Goal: Information Seeking & Learning: Learn about a topic

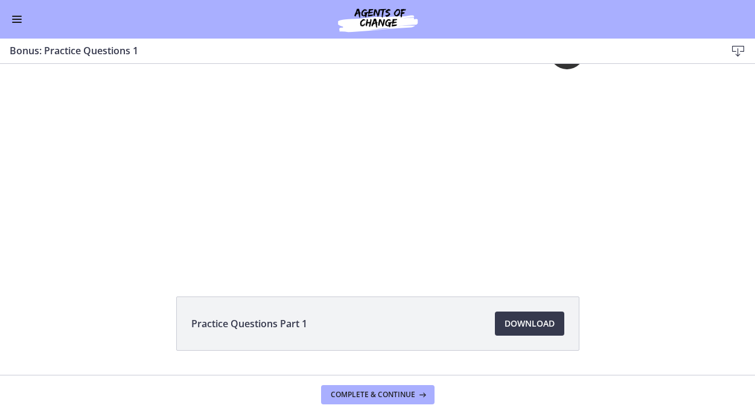
scroll to position [17, 0]
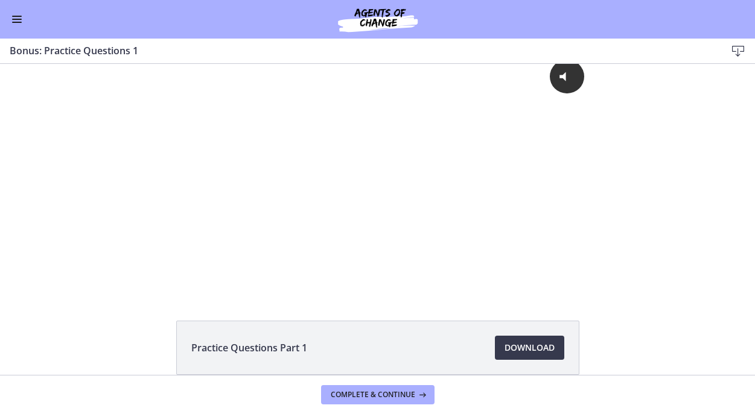
click at [12, 10] on div "Go to Dashboard" at bounding box center [377, 19] width 755 height 39
click at [14, 21] on button "Enable menu" at bounding box center [17, 19] width 14 height 14
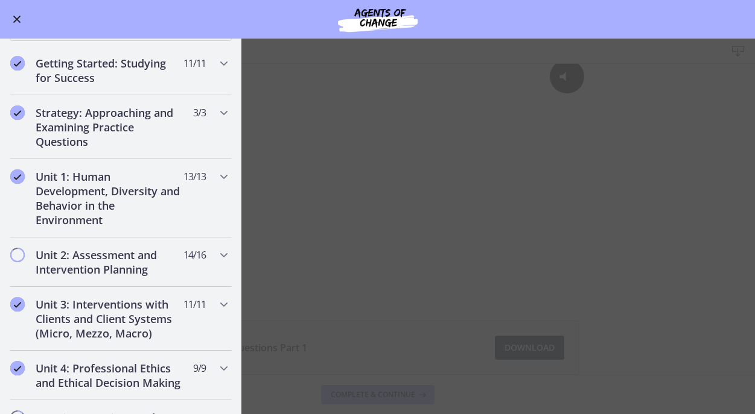
scroll to position [122, 0]
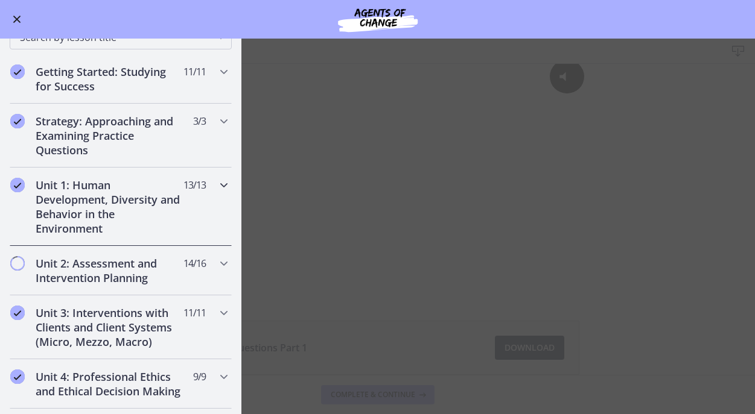
click at [80, 215] on h2 "Unit 1: Human Development, Diversity and Behavior in the Environment" at bounding box center [109, 207] width 147 height 58
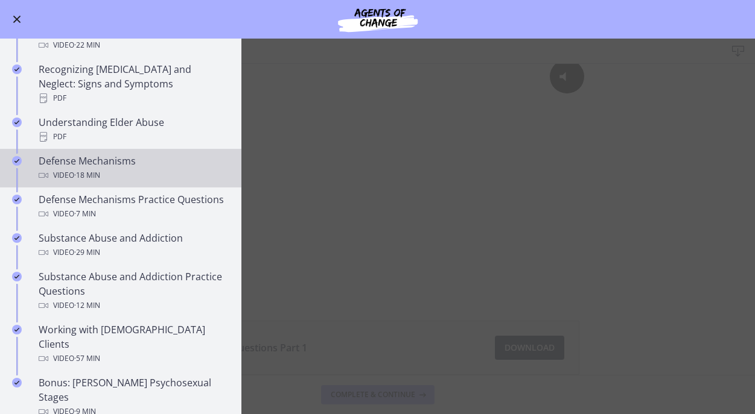
scroll to position [557, 0]
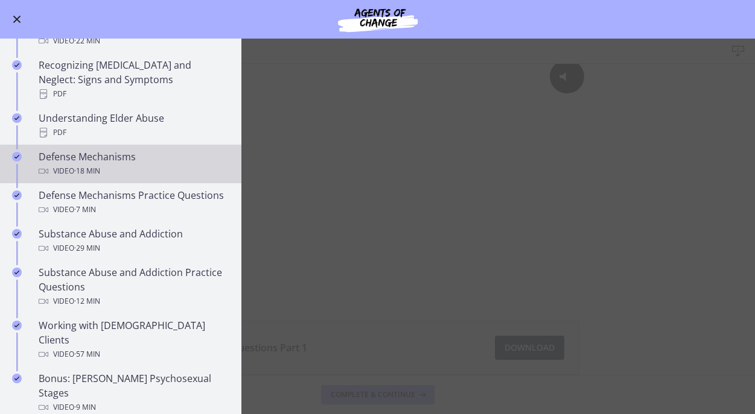
click at [62, 164] on div "Video · 18 min" at bounding box center [133, 171] width 188 height 14
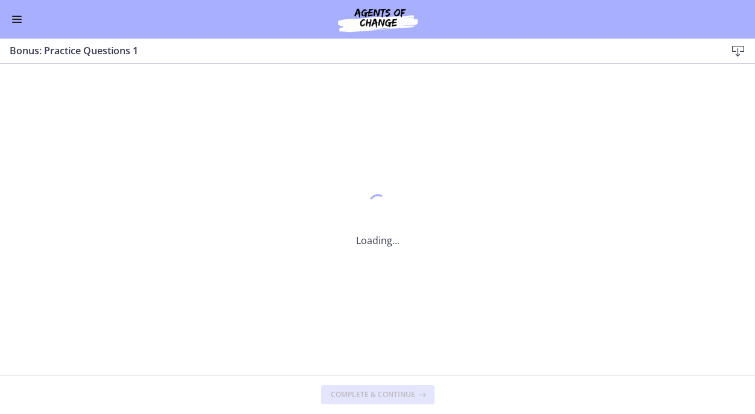
scroll to position [0, 0]
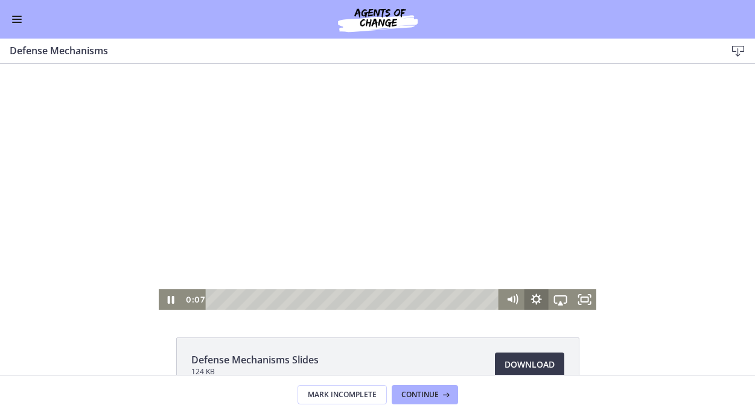
click at [538, 301] on icon "Show settings menu" at bounding box center [535, 299] width 11 height 11
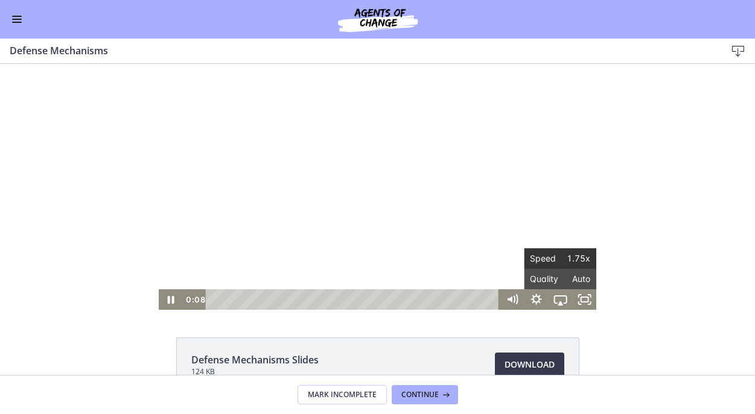
click at [542, 255] on span "Speed" at bounding box center [545, 259] width 30 height 21
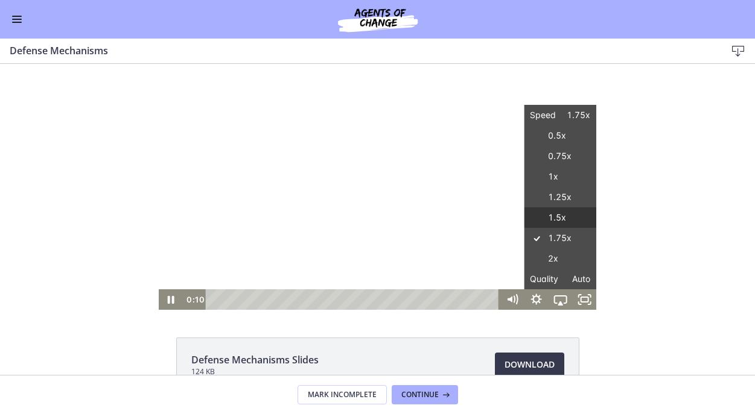
click at [548, 218] on label "1.5x" at bounding box center [560, 218] width 72 height 21
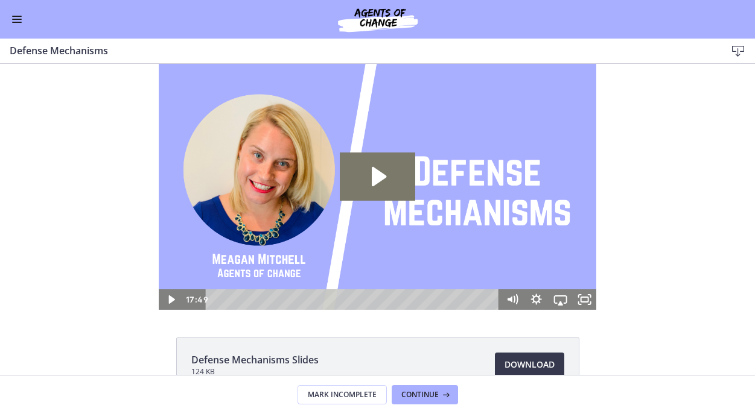
click at [15, 15] on button "Enable menu" at bounding box center [17, 19] width 14 height 14
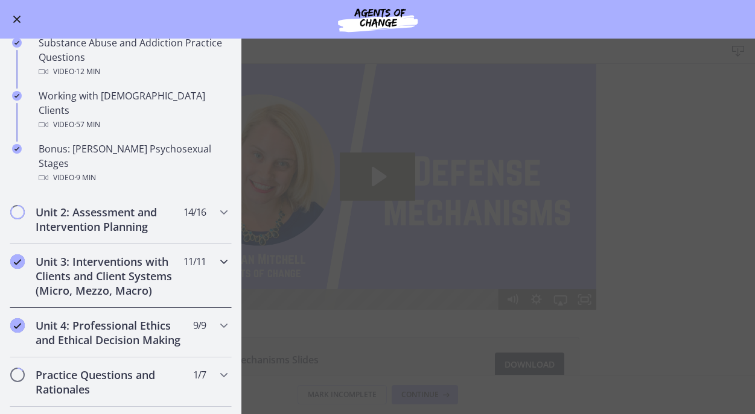
scroll to position [788, 0]
click at [131, 204] on h2 "Unit 2: Assessment and Intervention Planning" at bounding box center [109, 218] width 147 height 29
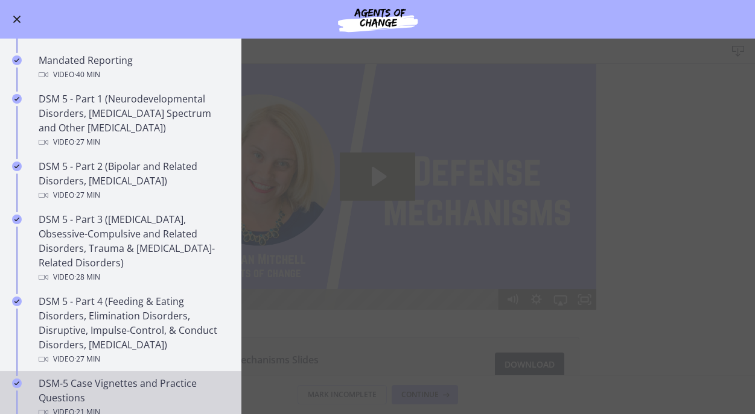
scroll to position [446, 0]
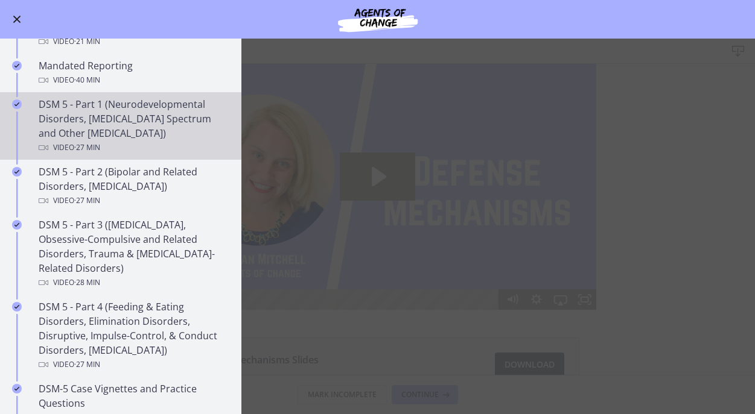
click at [118, 115] on div "DSM 5 - Part 1 (Neurodevelopmental Disorders, [MEDICAL_DATA] Spectrum and Other…" at bounding box center [133, 126] width 188 height 58
